Goal: Task Accomplishment & Management: Use online tool/utility

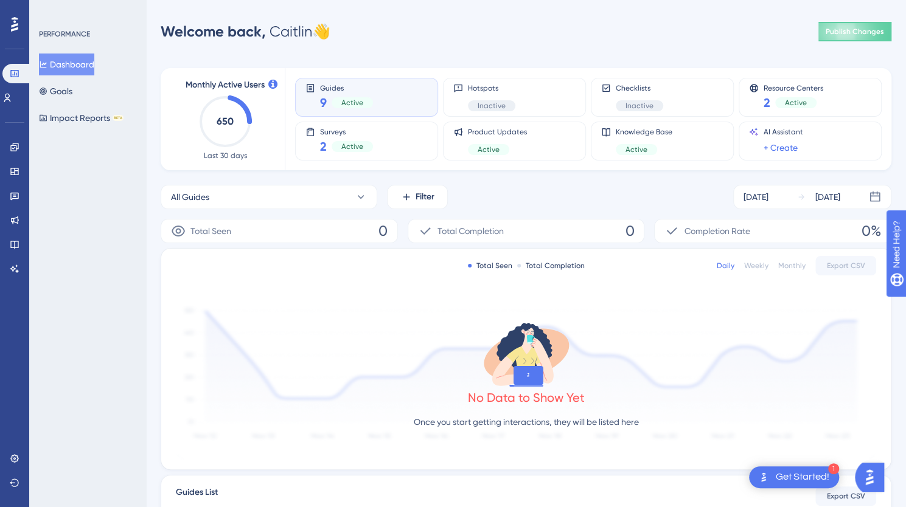
click at [494, 229] on span "Total Completion" at bounding box center [470, 231] width 66 height 15
click at [350, 151] on span "Active" at bounding box center [352, 147] width 22 height 10
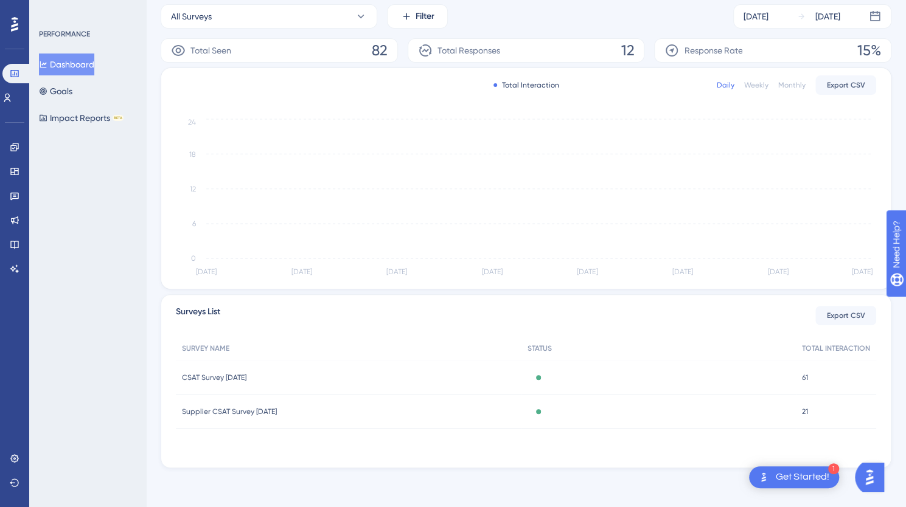
scroll to position [180, 0]
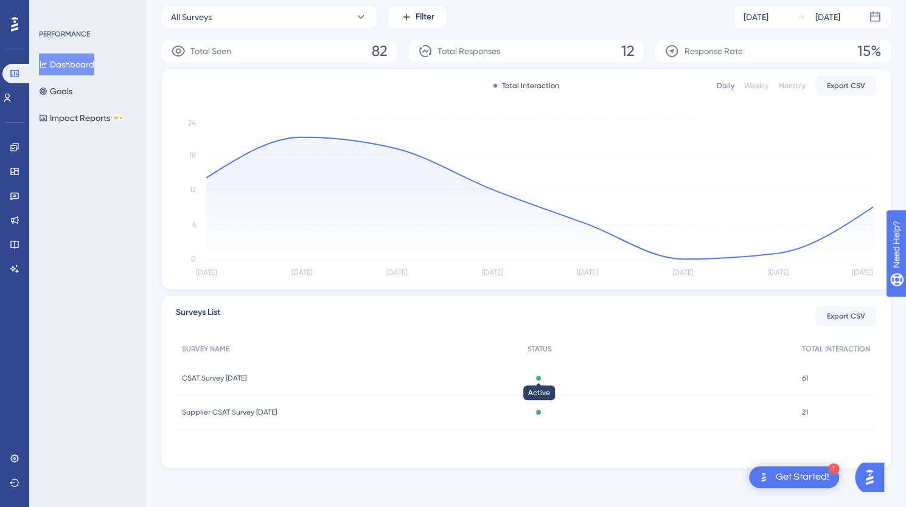
click at [541, 379] on div at bounding box center [538, 378] width 5 height 5
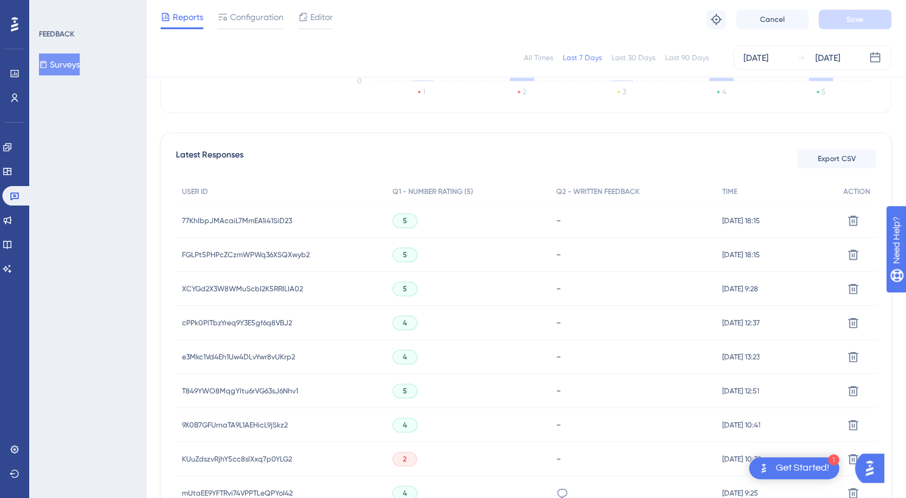
scroll to position [293, 0]
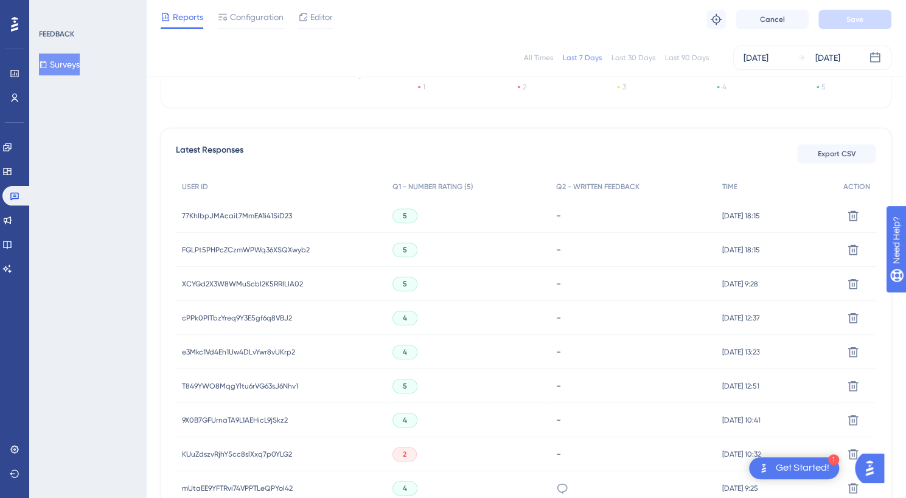
drag, startPoint x: 910, startPoint y: 86, endPoint x: 43, endPoint y: 16, distance: 870.1
click at [15, 100] on icon at bounding box center [15, 98] width 10 height 10
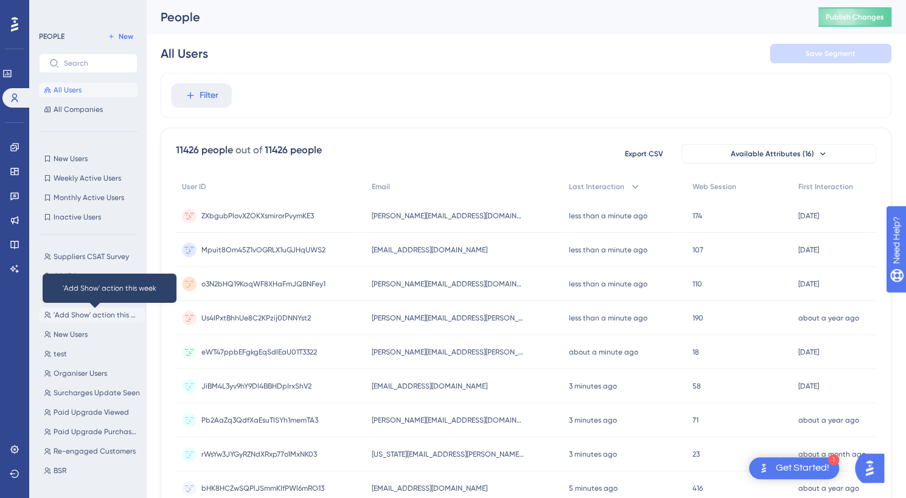
click at [79, 317] on span "'Add Show' action this week" at bounding box center [97, 315] width 86 height 10
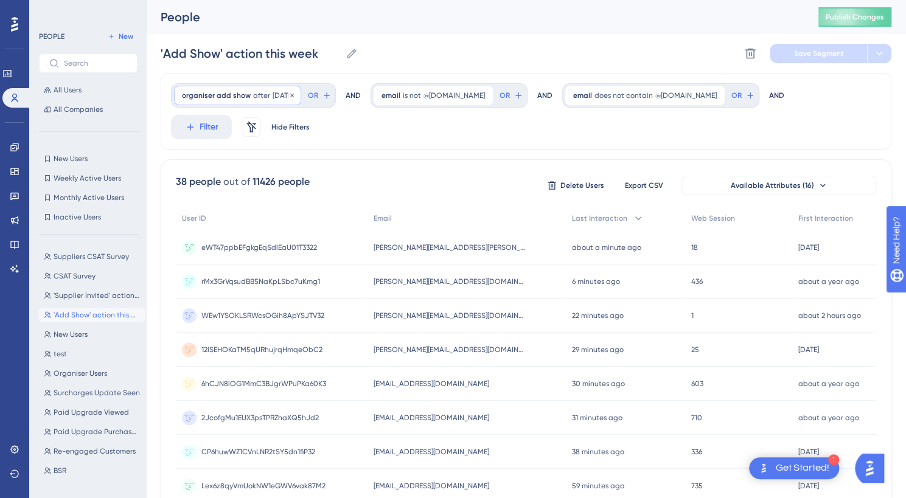
click at [263, 97] on span "after" at bounding box center [261, 96] width 17 height 10
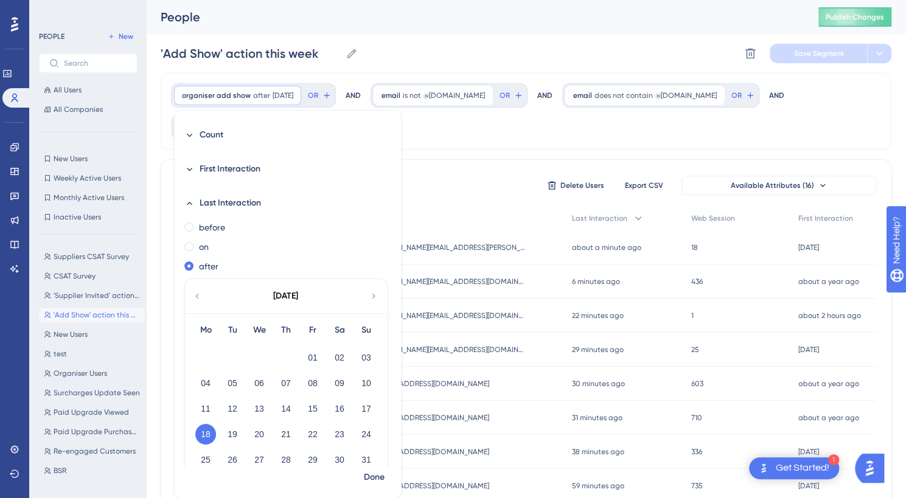
click at [369, 291] on icon at bounding box center [374, 296] width 10 height 11
click at [314, 381] on button "12" at bounding box center [312, 383] width 21 height 21
click at [378, 479] on span "Done" at bounding box center [374, 477] width 21 height 15
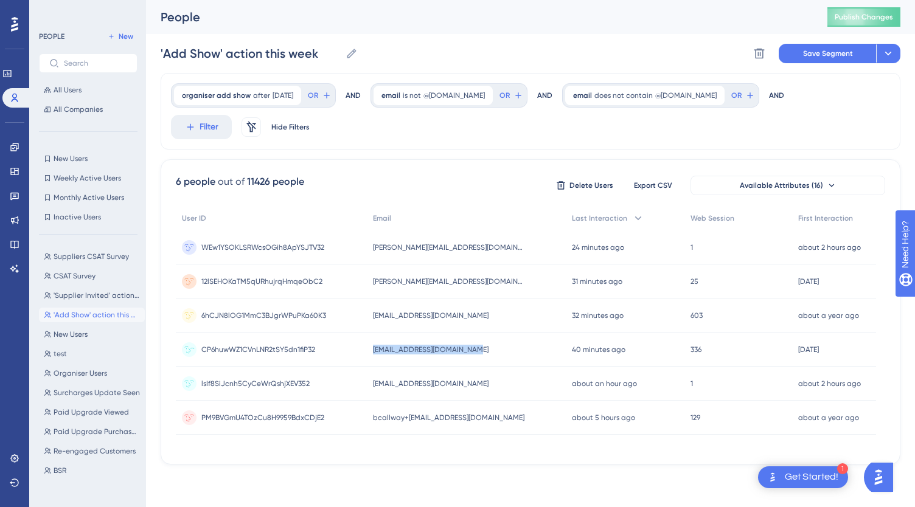
drag, startPoint x: 497, startPoint y: 321, endPoint x: 376, endPoint y: 321, distance: 121.0
click at [0, 0] on div "CP6huwWZ1CVnLNR2tSY5dn1fiP32 CP6huwWZ1CVnLNR2tSY5dn1fiP32 [EMAIL_ADDRESS][DOMAI…" at bounding box center [0, 0] width 0 height 0
copy div "CP6huwWZ1CVnLNR2tSY5dn1fiP32 [EMAIL_ADDRESS][DOMAIN_NAME]"
